Goal: Go to known website: Access a specific website the user already knows

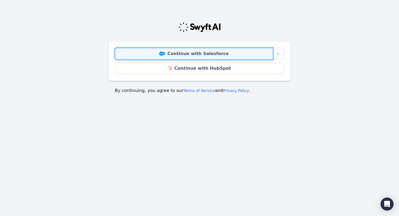
click at [212, 56] on link "Continue with Salesforce" at bounding box center [194, 53] width 158 height 11
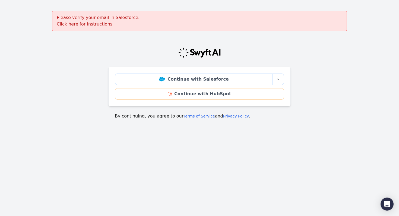
click at [102, 26] on u "Click here for instructions" at bounding box center [85, 23] width 56 height 5
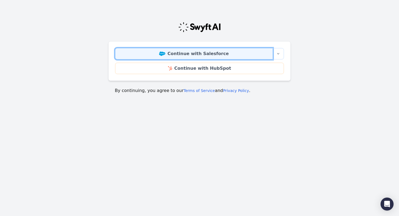
click at [142, 54] on link "Continue with Salesforce" at bounding box center [194, 53] width 158 height 11
